Goal: Task Accomplishment & Management: Manage account settings

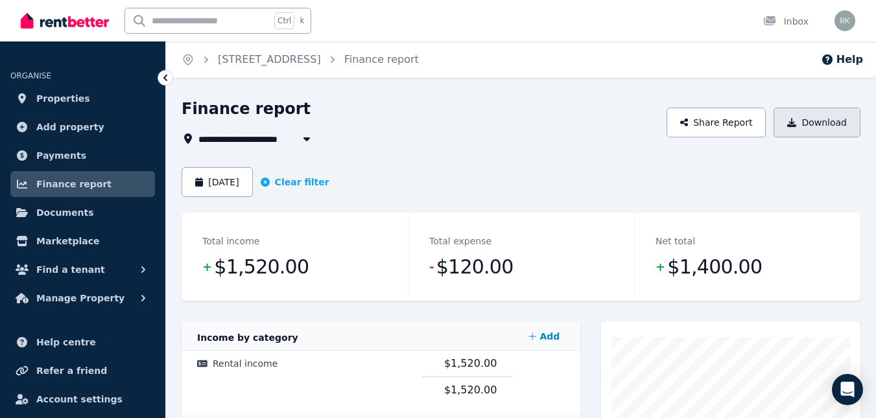
click at [796, 121] on icon "button" at bounding box center [791, 122] width 9 height 9
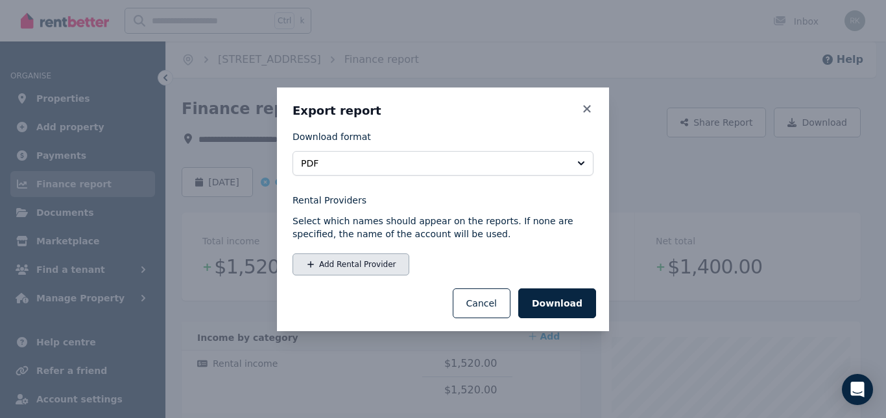
click at [357, 263] on button "Add Rental Provider" at bounding box center [350, 264] width 117 height 22
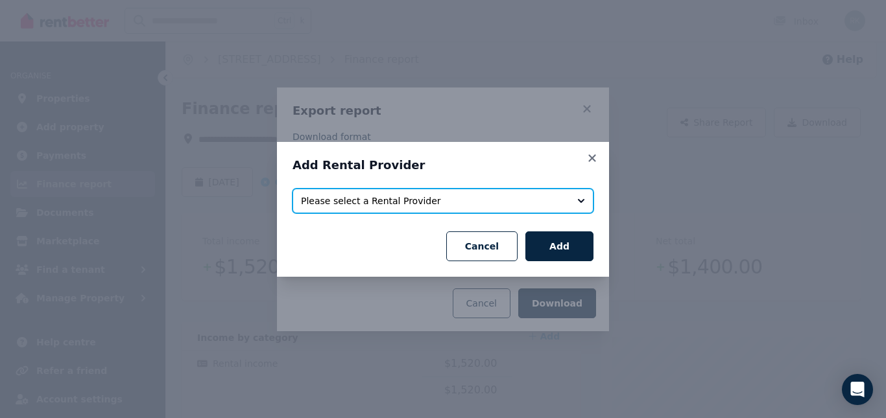
click at [583, 201] on button "Please select a Rental Provider" at bounding box center [442, 201] width 301 height 25
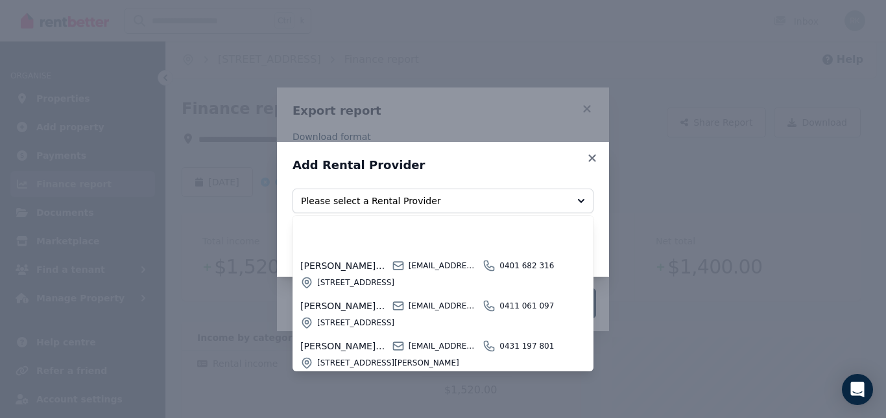
scroll to position [97, 0]
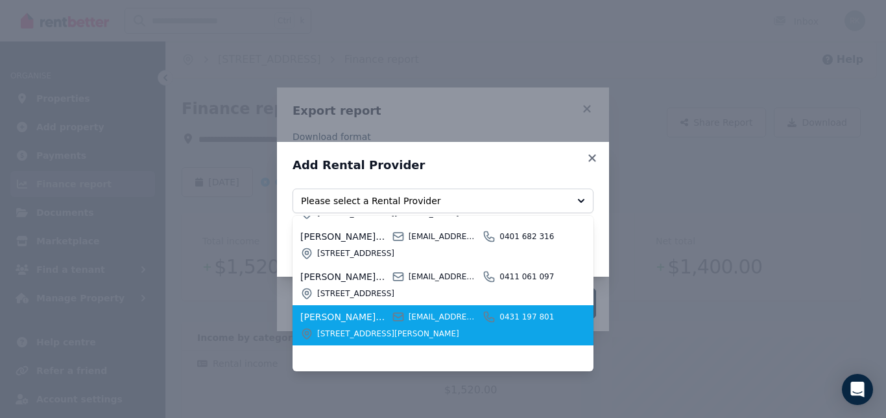
click at [368, 329] on span "[STREET_ADDRESS][PERSON_NAME]" at bounding box center [443, 334] width 253 height 10
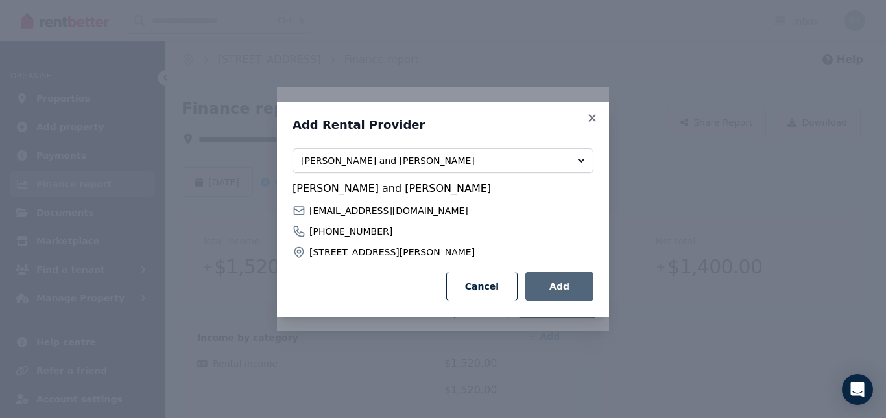
click at [560, 285] on button "Add" at bounding box center [559, 287] width 68 height 30
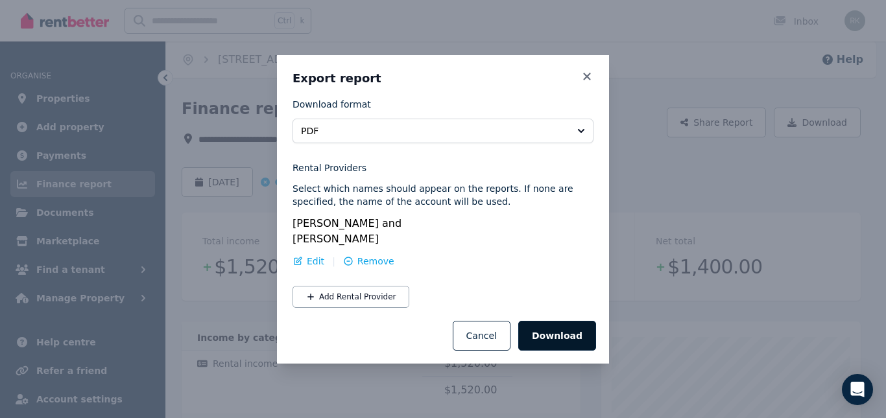
click at [570, 336] on button "Download" at bounding box center [557, 336] width 78 height 30
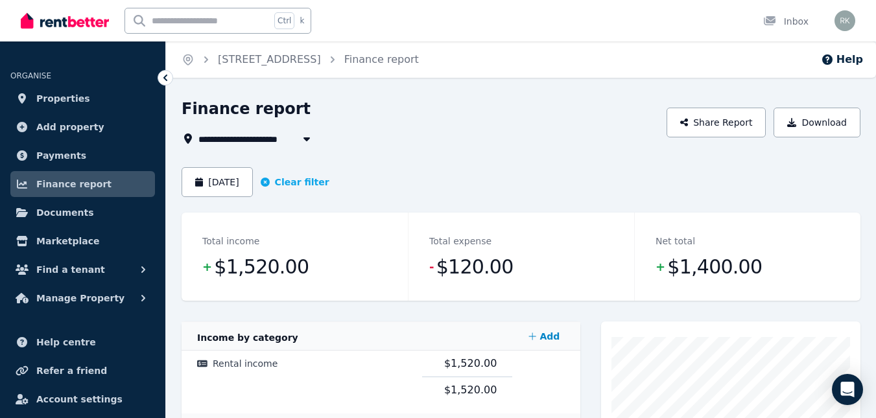
click at [307, 137] on icon "button" at bounding box center [306, 139] width 13 height 10
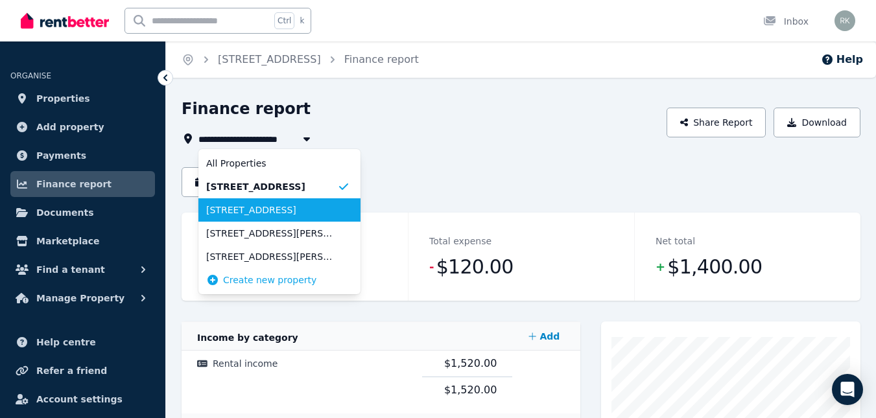
click at [281, 209] on span "[STREET_ADDRESS]" at bounding box center [271, 210] width 131 height 13
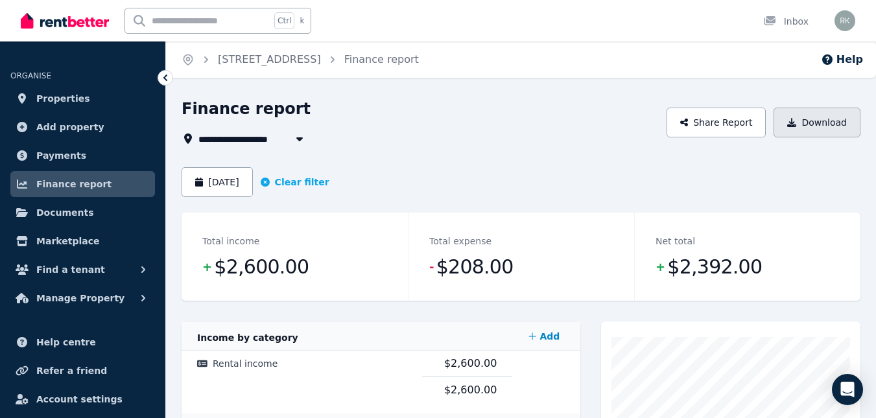
click at [810, 122] on button "Download" at bounding box center [816, 123] width 87 height 30
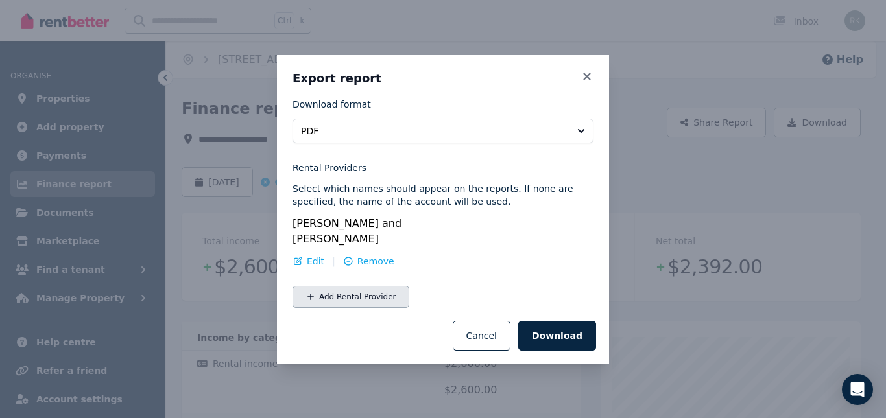
click at [309, 294] on icon "button" at bounding box center [310, 296] width 9 height 9
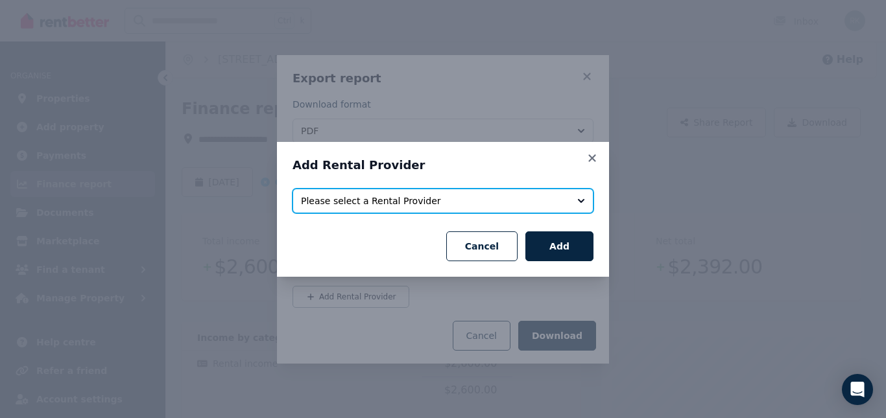
click at [580, 200] on button "Please select a Rental Provider" at bounding box center [442, 201] width 301 height 25
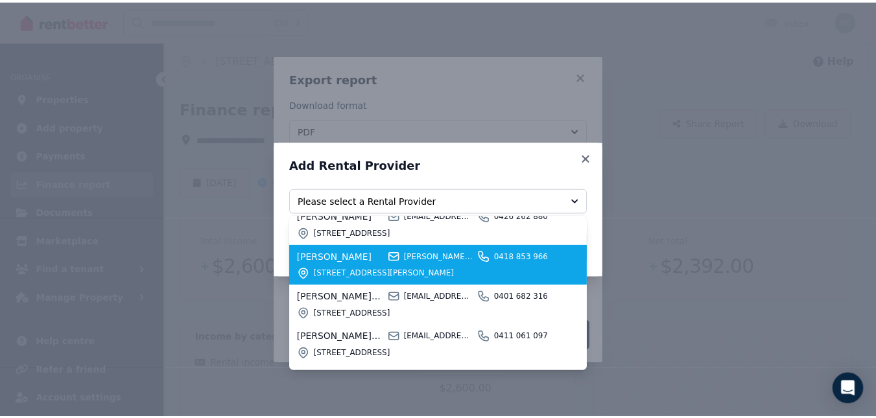
scroll to position [57, 0]
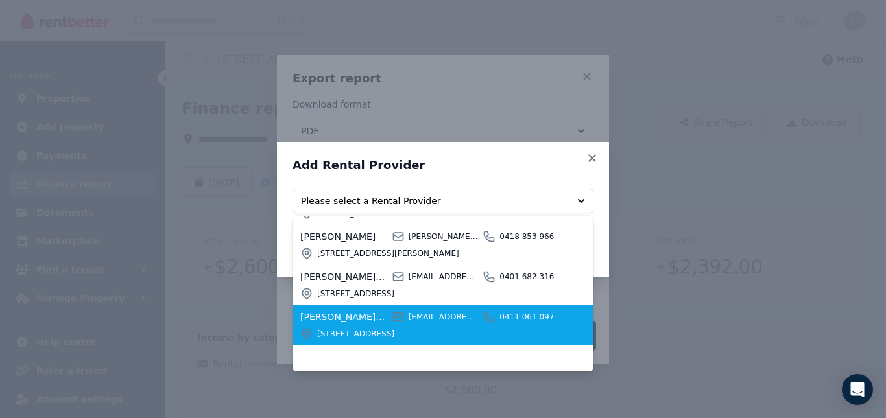
click at [361, 311] on span "[PERSON_NAME] & [PERSON_NAME]" at bounding box center [344, 317] width 88 height 13
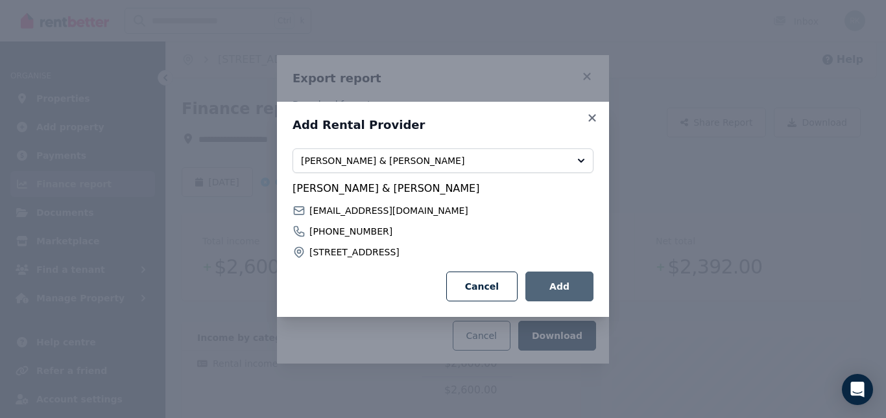
click at [567, 281] on button "Add" at bounding box center [559, 287] width 68 height 30
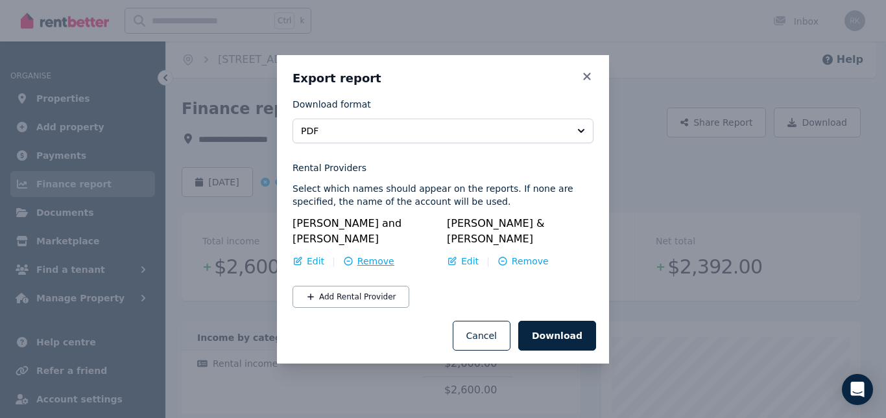
click at [362, 259] on span "Remove" at bounding box center [375, 261] width 37 height 13
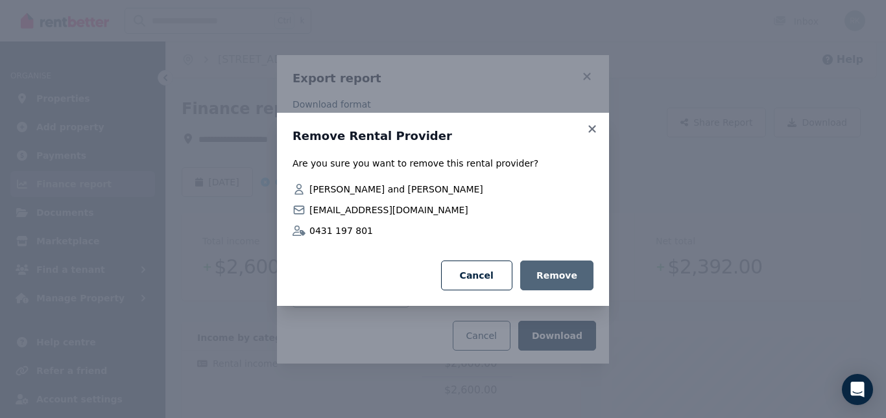
click at [553, 272] on button "Remove" at bounding box center [556, 276] width 73 height 30
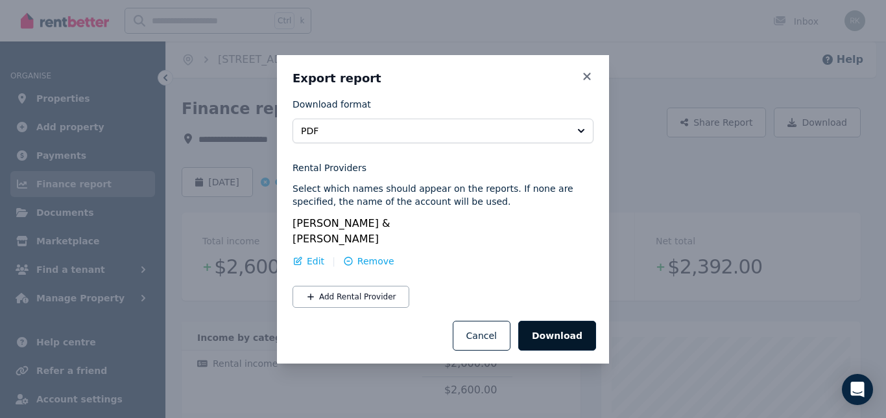
click at [557, 323] on button "Download" at bounding box center [557, 336] width 78 height 30
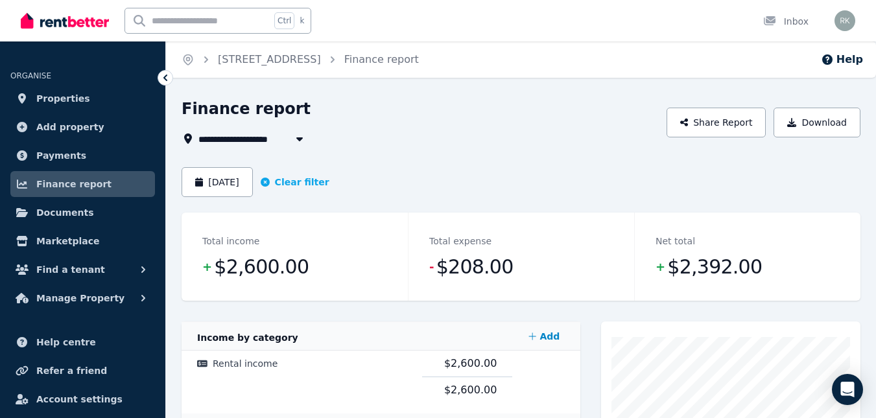
click at [299, 139] on icon "button" at bounding box center [299, 139] width 6 height 4
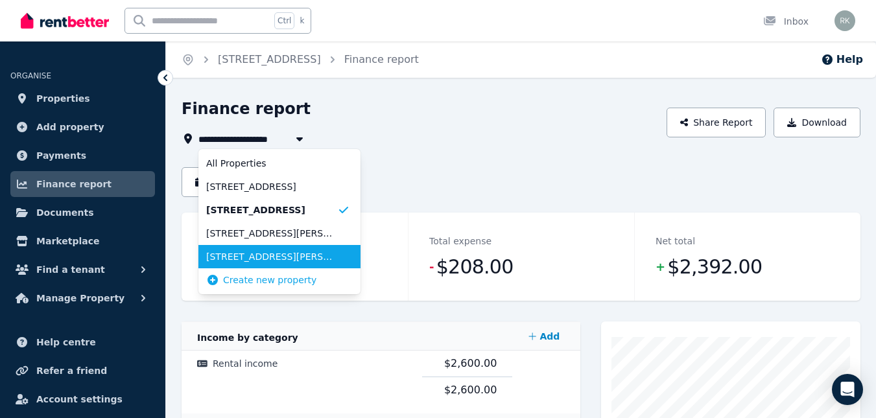
click at [267, 256] on span "[STREET_ADDRESS][PERSON_NAME]" at bounding box center [271, 256] width 131 height 13
type input "**********"
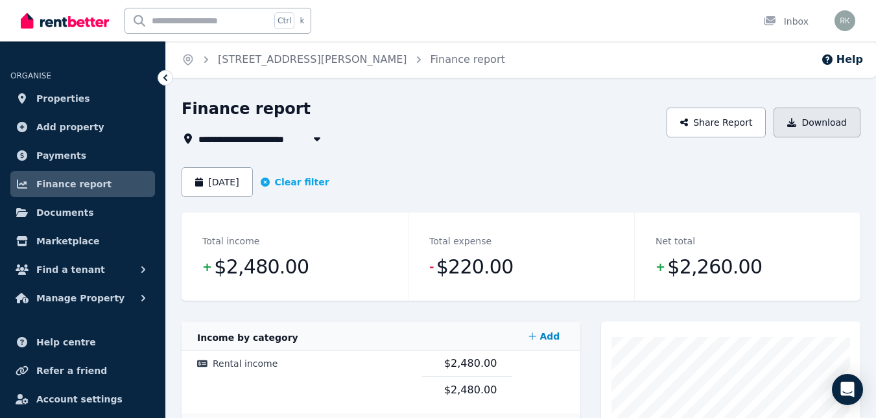
click at [810, 123] on button "Download" at bounding box center [816, 123] width 87 height 30
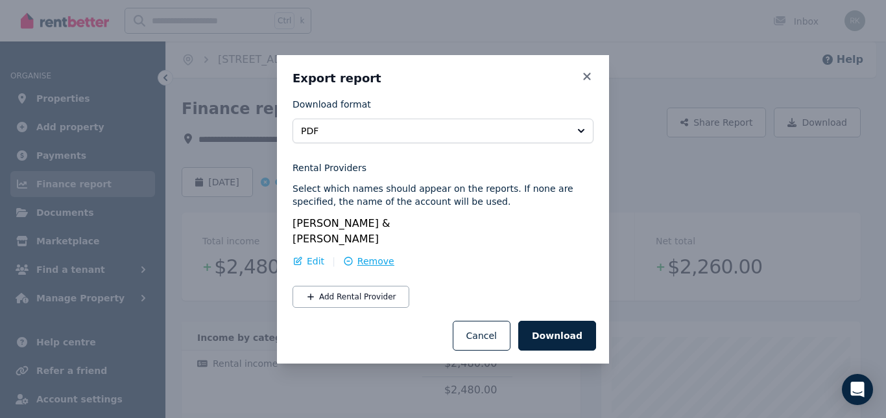
click at [357, 255] on span "Remove" at bounding box center [375, 261] width 37 height 13
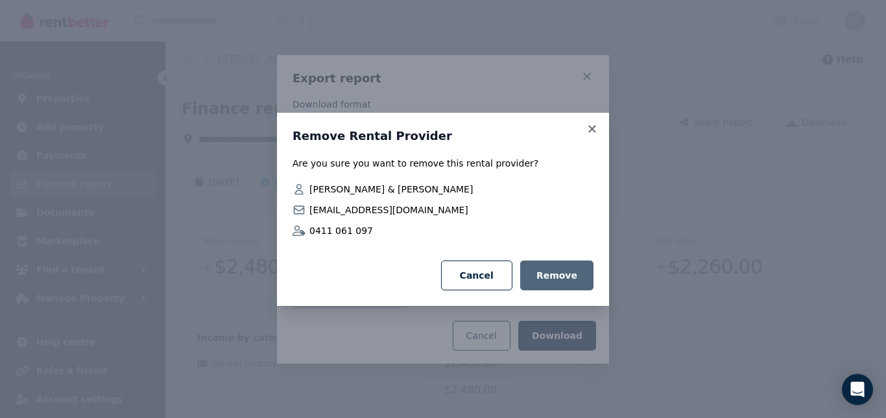
click at [555, 280] on button "Remove" at bounding box center [556, 276] width 73 height 30
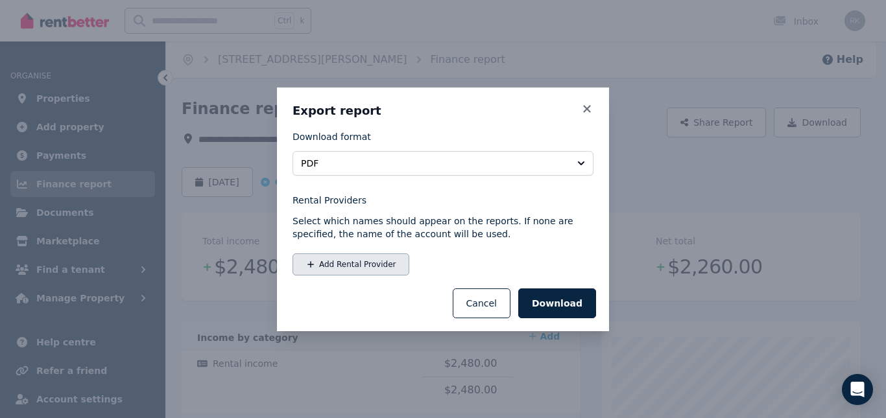
click at [374, 262] on button "Add Rental Provider" at bounding box center [350, 264] width 117 height 22
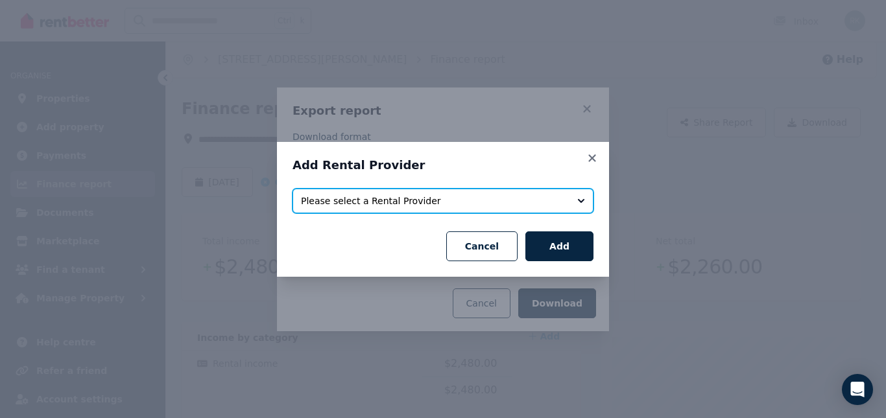
click at [578, 198] on button "Please select a Rental Provider" at bounding box center [442, 201] width 301 height 25
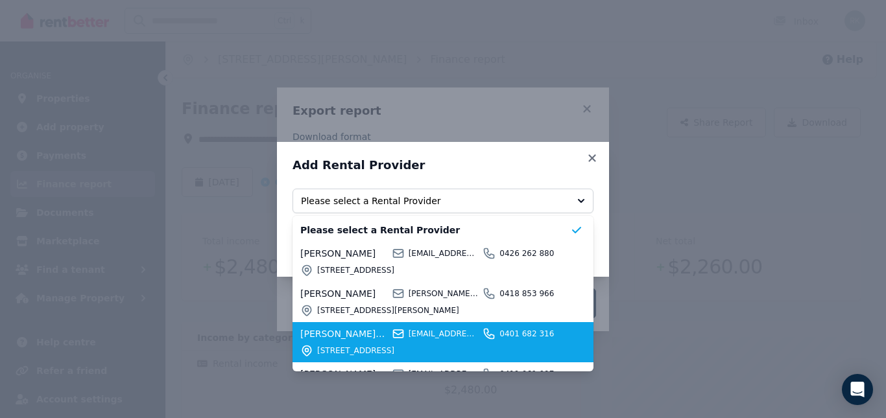
click at [405, 340] on div "[EMAIL_ADDRESS][DOMAIN_NAME]" at bounding box center [436, 333] width 88 height 13
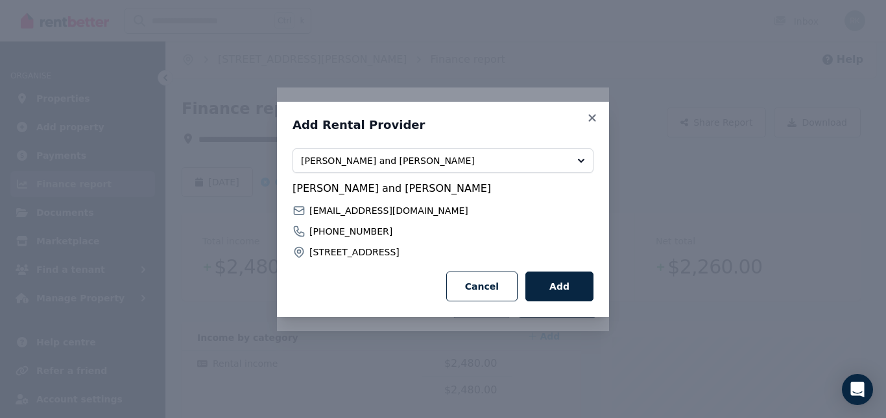
click at [570, 286] on button "Add" at bounding box center [559, 287] width 68 height 30
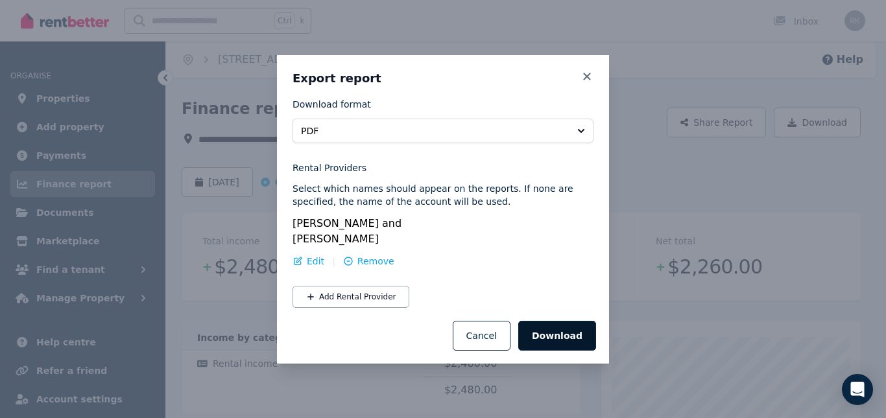
click at [557, 338] on button "Download" at bounding box center [557, 336] width 78 height 30
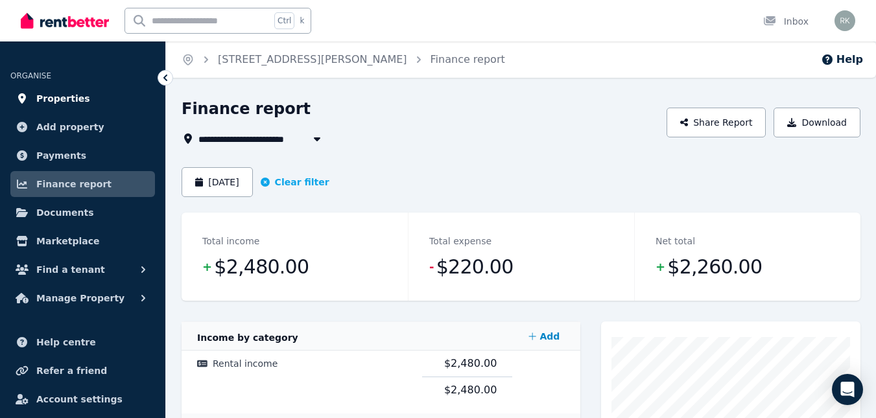
click at [69, 91] on span "Properties" at bounding box center [63, 99] width 54 height 16
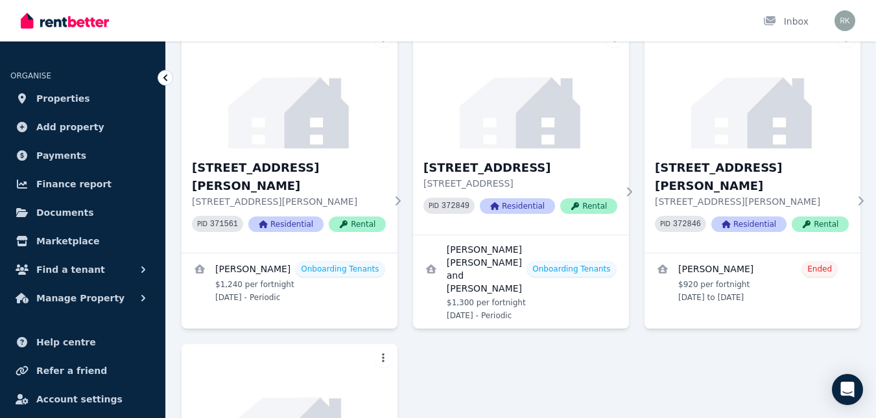
scroll to position [130, 0]
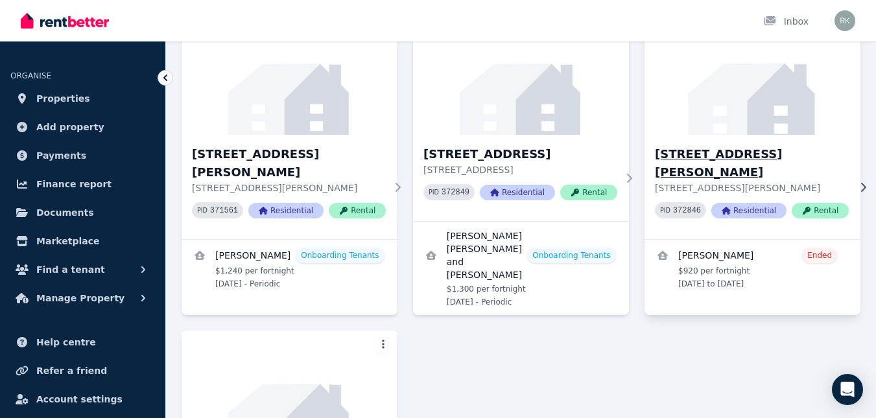
click at [739, 159] on h3 "[STREET_ADDRESS][PERSON_NAME]" at bounding box center [752, 163] width 194 height 36
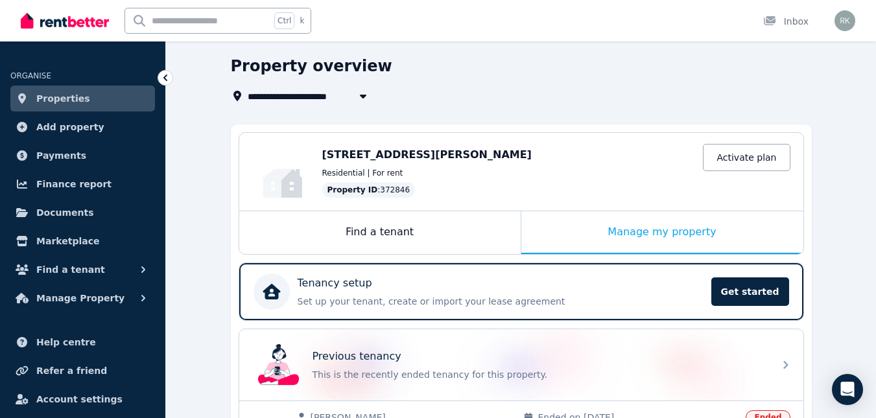
scroll to position [65, 0]
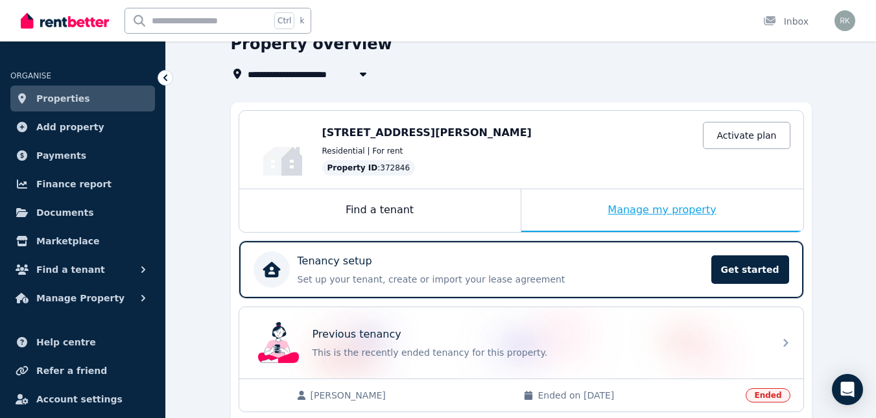
click at [652, 205] on div "Manage my property" at bounding box center [662, 210] width 282 height 43
click at [654, 210] on div "Manage my property" at bounding box center [662, 210] width 282 height 43
click at [639, 209] on div "Manage my property" at bounding box center [662, 210] width 282 height 43
click at [755, 137] on link "Activate plan" at bounding box center [746, 135] width 87 height 27
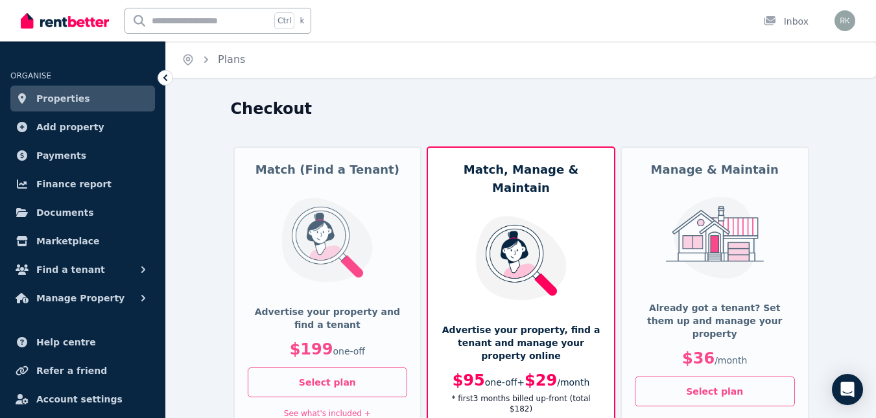
click at [168, 77] on icon at bounding box center [165, 77] width 13 height 13
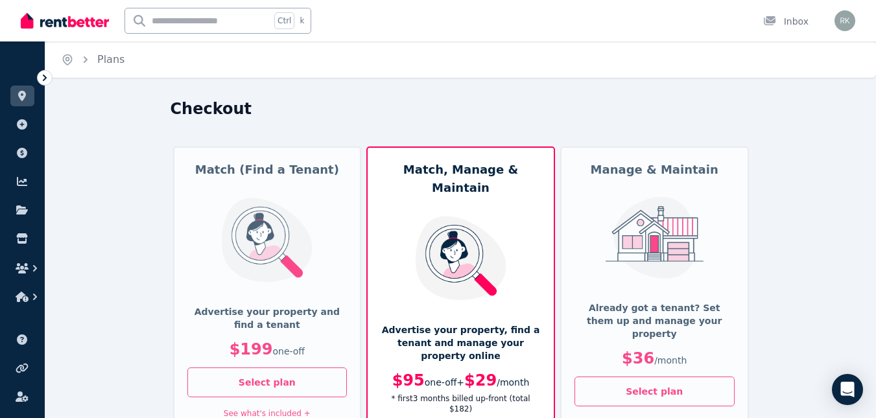
click at [49, 77] on icon at bounding box center [44, 77] width 13 height 13
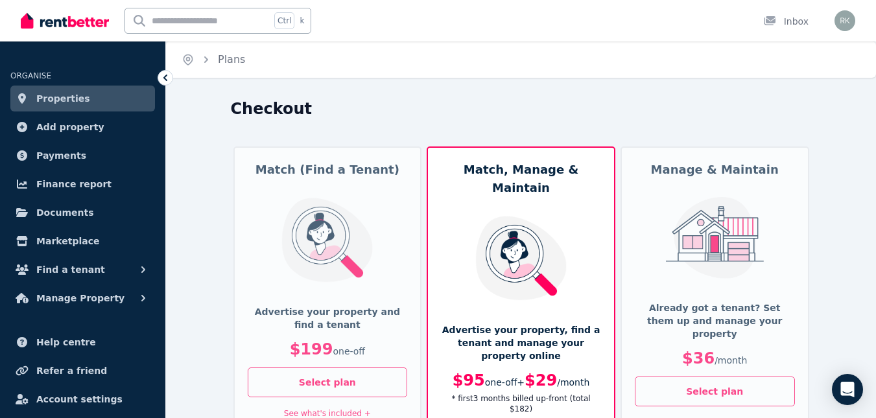
click at [76, 90] on link "Properties" at bounding box center [82, 99] width 145 height 26
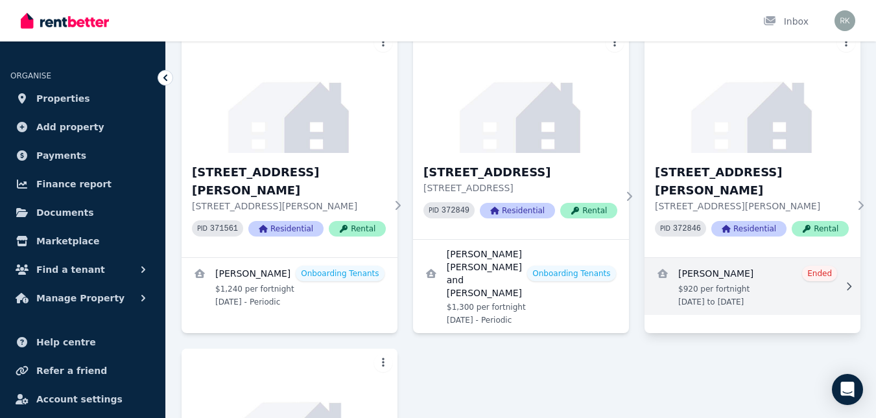
scroll to position [130, 0]
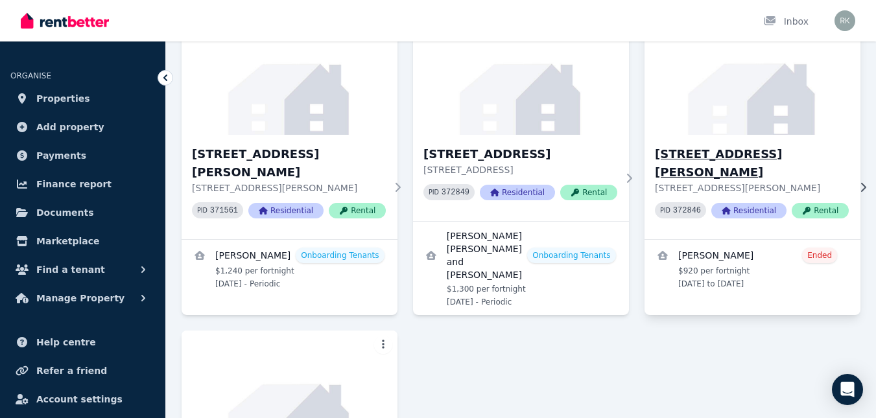
click at [665, 207] on small "PID" at bounding box center [665, 210] width 10 height 7
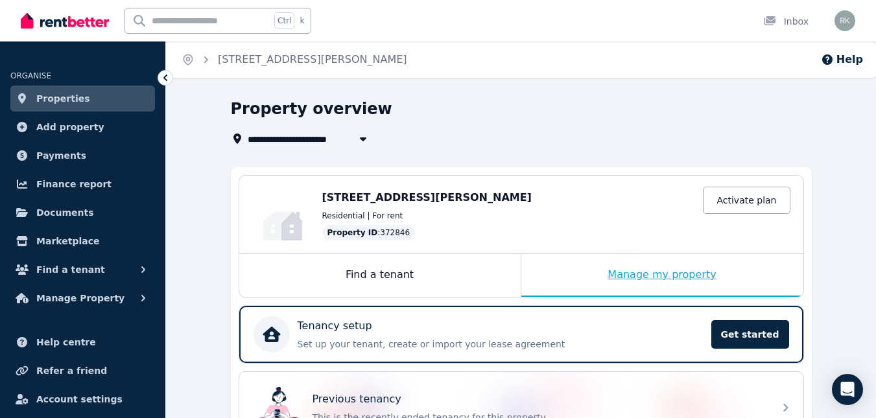
click at [632, 270] on div "Manage my property" at bounding box center [662, 275] width 282 height 43
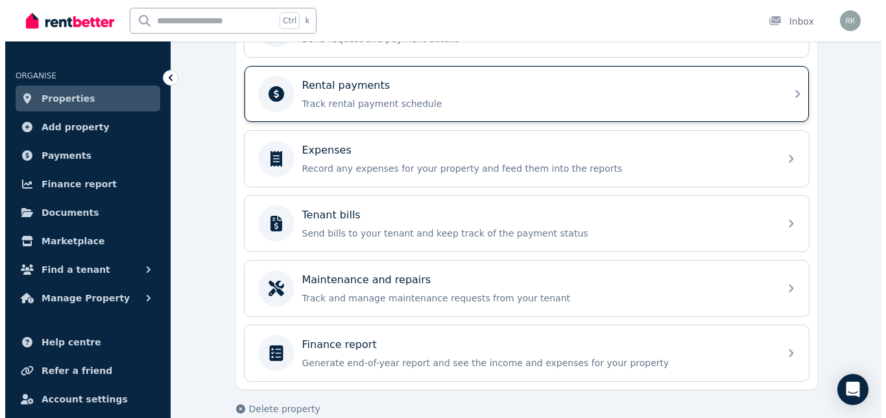
scroll to position [623, 0]
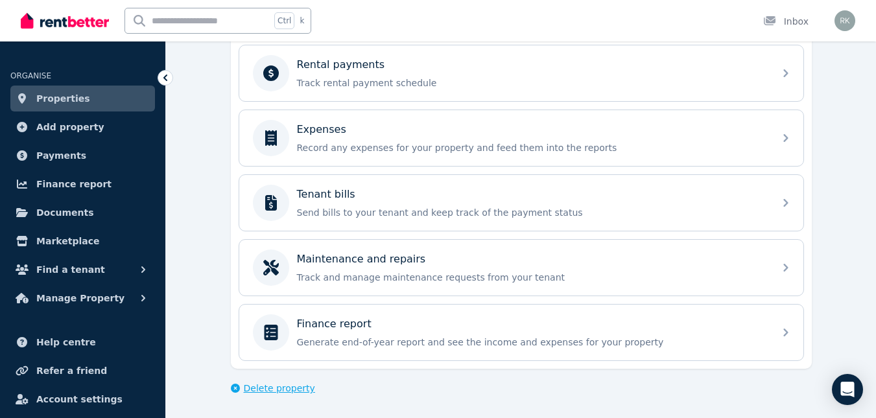
click at [281, 388] on span "Delete property" at bounding box center [279, 388] width 71 height 13
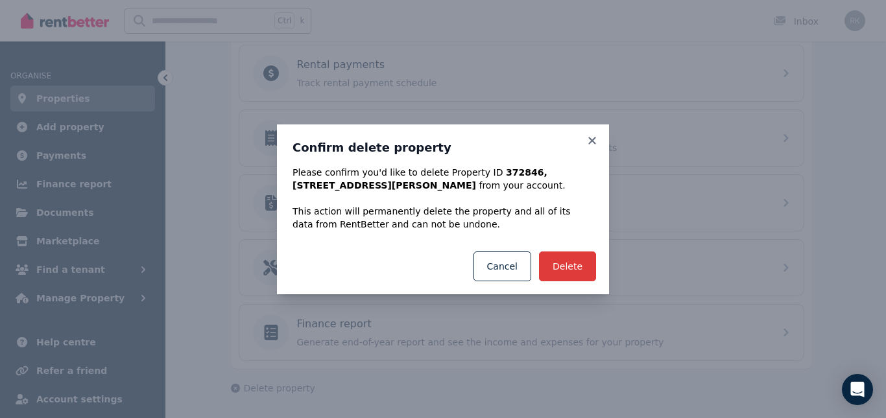
click at [578, 268] on button "Delete" at bounding box center [567, 267] width 57 height 30
